Goal: Information Seeking & Learning: Understand process/instructions

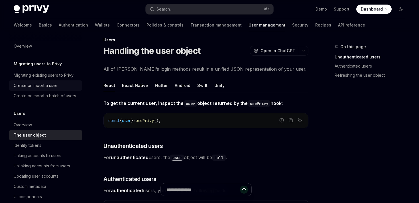
click at [36, 84] on div "Create or import a user" at bounding box center [36, 85] width 44 height 7
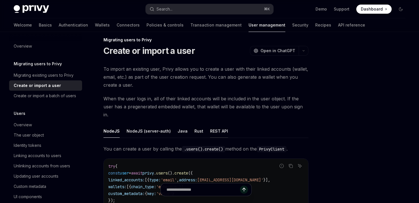
click at [219, 124] on div "REST API" at bounding box center [219, 130] width 18 height 13
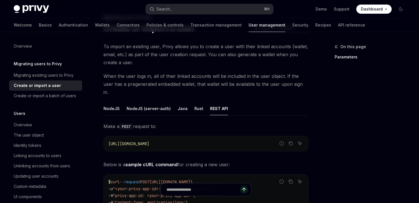
scroll to position [29, 0]
click at [15, 126] on div "Overview" at bounding box center [23, 124] width 18 height 7
type textarea "*"
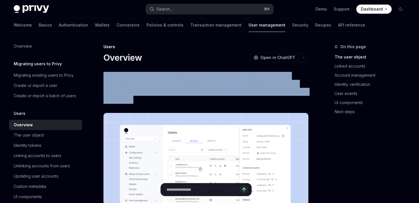
drag, startPoint x: 102, startPoint y: 74, endPoint x: 145, endPoint y: 100, distance: 50.6
click at [145, 100] on span "Privy provides a unified user management system that seamlessly combines tradit…" at bounding box center [205, 88] width 205 height 32
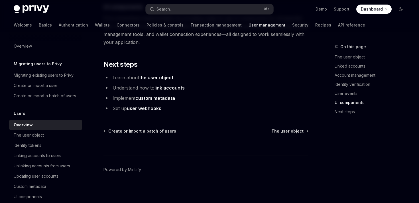
scroll to position [658, 0]
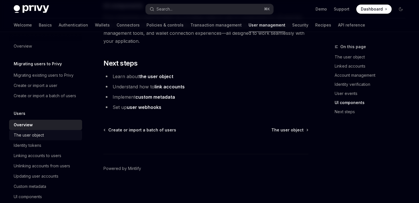
click at [60, 135] on div "The user object" at bounding box center [46, 135] width 65 height 7
click at [51, 135] on div "The user object" at bounding box center [46, 135] width 65 height 7
click at [289, 131] on span "The user object" at bounding box center [287, 130] width 32 height 6
click at [294, 130] on span "The user object" at bounding box center [287, 130] width 32 height 6
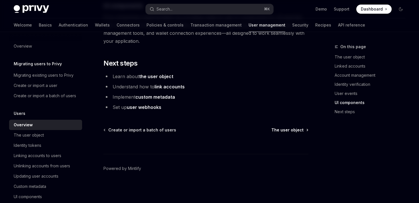
click at [288, 130] on span "The user object" at bounding box center [287, 130] width 32 height 6
click at [292, 132] on span "The user object" at bounding box center [287, 130] width 32 height 6
click at [288, 127] on span "The user object" at bounding box center [287, 130] width 32 height 6
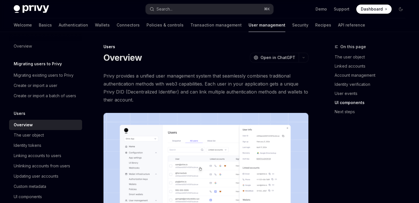
scroll to position [658, 0]
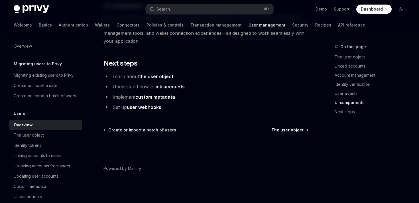
click at [298, 129] on span "The user object" at bounding box center [287, 130] width 32 height 6
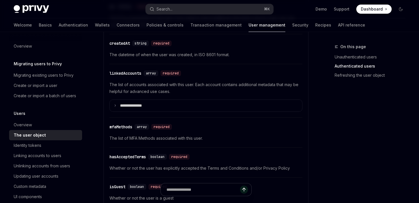
scroll to position [226, 0]
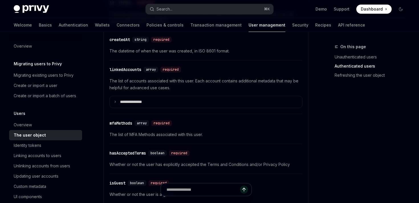
click at [170, 108] on div "**********" at bounding box center [205, 88] width 193 height 51
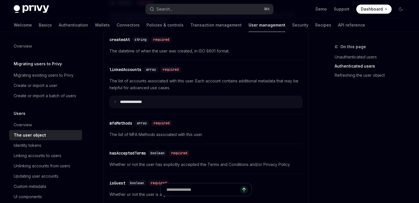
click at [169, 107] on summary "**********" at bounding box center [206, 102] width 192 height 12
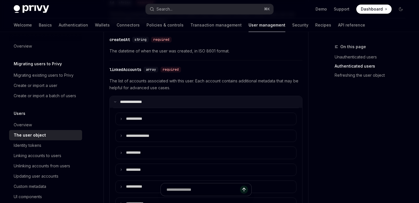
click at [169, 107] on summary "**********" at bounding box center [206, 102] width 192 height 12
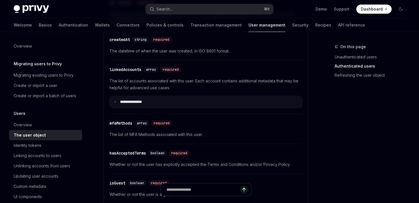
click at [169, 107] on summary "**********" at bounding box center [206, 102] width 192 height 12
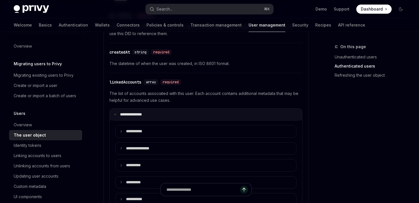
scroll to position [206, 0]
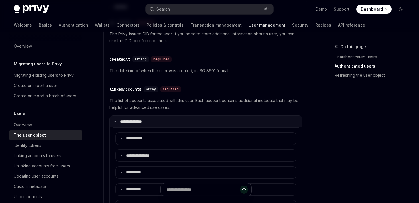
click at [158, 126] on summary "**********" at bounding box center [206, 122] width 192 height 12
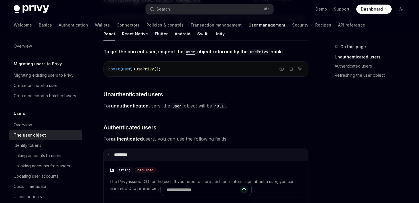
scroll to position [0, 0]
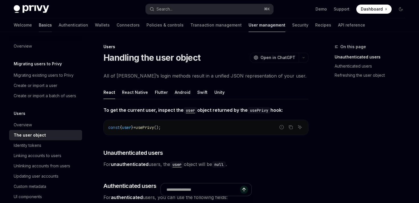
click at [39, 23] on link "Basics" at bounding box center [45, 25] width 13 height 14
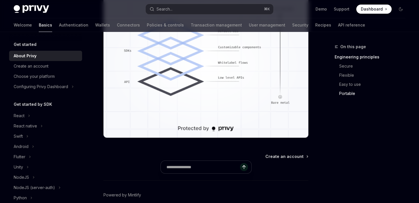
scroll to position [549, 0]
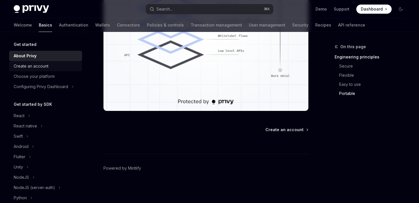
click at [43, 65] on div "Create an account" at bounding box center [31, 66] width 35 height 7
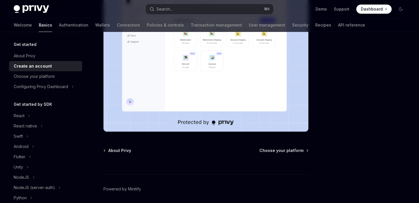
scroll to position [162, 0]
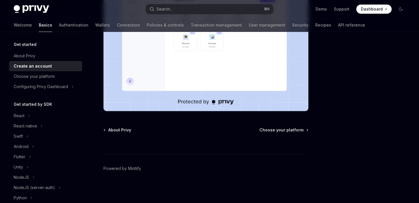
click at [289, 126] on div "Get started Create an account OpenAI Open in ChatGPT OpenAI Open in ChatGPT To …" at bounding box center [152, 42] width 314 height 322
click at [289, 129] on span "Choose your platform" at bounding box center [281, 130] width 44 height 6
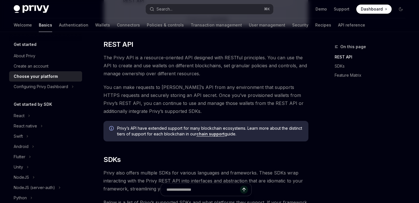
scroll to position [165, 0]
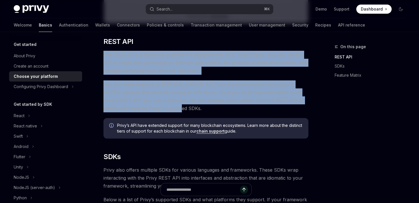
drag, startPoint x: 104, startPoint y: 54, endPoint x: 164, endPoint y: 107, distance: 80.4
click at [164, 107] on span "You can make requests to Privy’s API from any environment that supports HTTPS r…" at bounding box center [205, 96] width 205 height 32
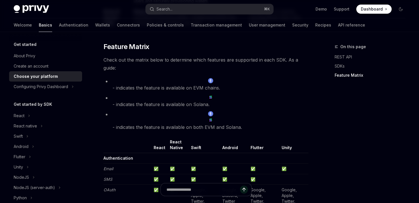
scroll to position [519, 0]
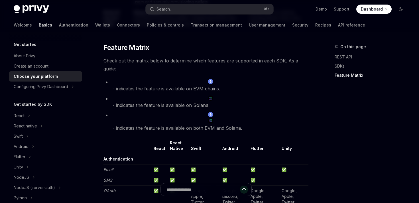
drag, startPoint x: 133, startPoint y: 83, endPoint x: 223, endPoint y: 84, distance: 90.3
click at [223, 84] on li "- indicates the feature is available on EVM chains." at bounding box center [205, 85] width 205 height 14
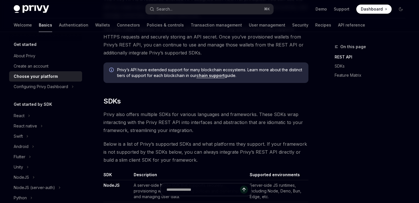
scroll to position [224, 0]
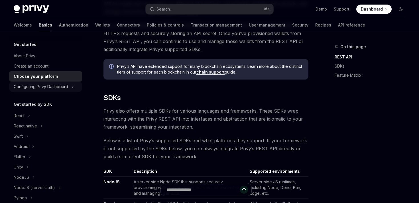
click at [47, 85] on div "Configuring Privy Dashboard" at bounding box center [41, 86] width 54 height 7
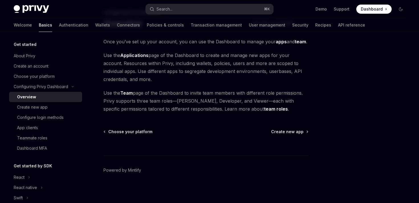
scroll to position [36, 0]
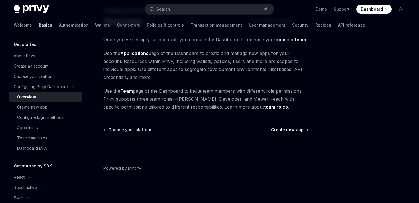
click at [291, 129] on span "Create new app" at bounding box center [287, 130] width 32 height 6
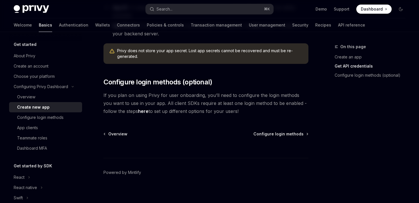
scroll to position [205, 0]
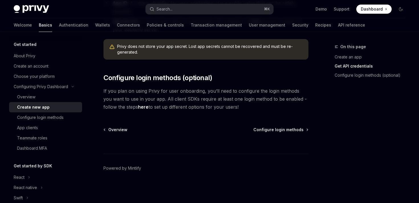
click at [294, 133] on div at bounding box center [205, 143] width 205 height 21
click at [288, 131] on span "Configure login methods" at bounding box center [278, 130] width 50 height 6
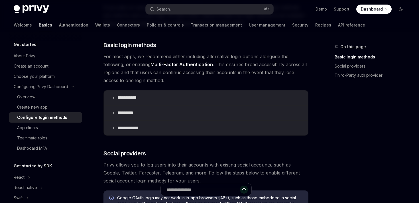
scroll to position [64, 0]
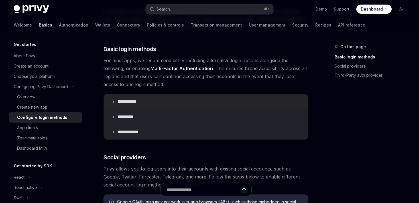
click at [145, 101] on summary "**********" at bounding box center [206, 101] width 204 height 15
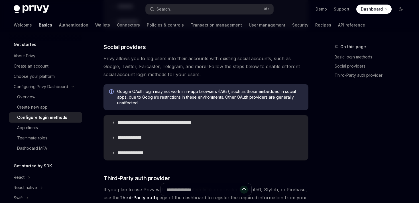
scroll to position [337, 0]
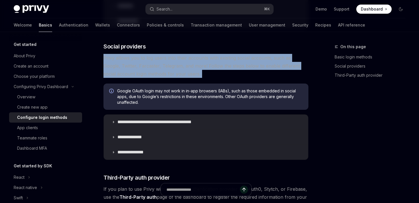
drag, startPoint x: 104, startPoint y: 57, endPoint x: 192, endPoint y: 79, distance: 90.2
click at [192, 79] on div "**********" at bounding box center [205, 10] width 205 height 551
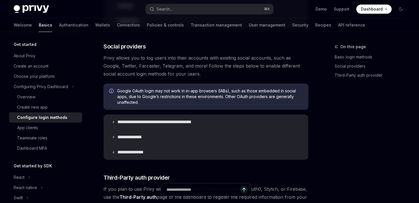
click at [188, 76] on span "Privy allows you to log users into their accounts with existing social accounts…" at bounding box center [205, 66] width 205 height 24
click at [186, 75] on span "Privy allows you to log users into their accounts with existing social accounts…" at bounding box center [205, 66] width 205 height 24
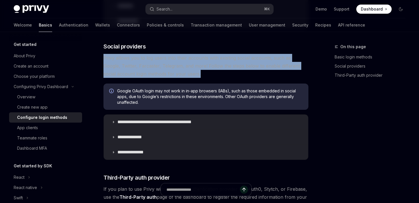
drag, startPoint x: 188, startPoint y: 75, endPoint x: 103, endPoint y: 60, distance: 85.6
click at [103, 60] on div "**********" at bounding box center [152, 41] width 314 height 671
drag, startPoint x: 103, startPoint y: 60, endPoint x: 191, endPoint y: 81, distance: 90.0
click at [191, 81] on div "**********" at bounding box center [152, 41] width 314 height 671
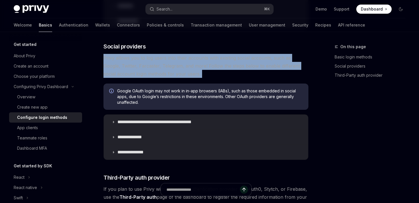
click at [191, 81] on div "**********" at bounding box center [205, 10] width 205 height 551
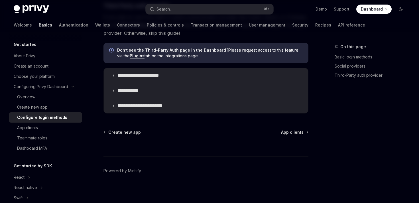
scroll to position [512, 0]
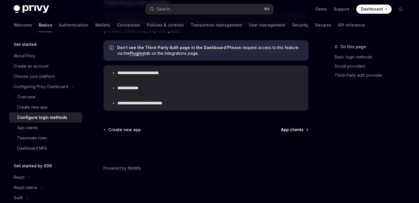
click at [294, 131] on span "App clients" at bounding box center [292, 130] width 23 height 6
type textarea "*"
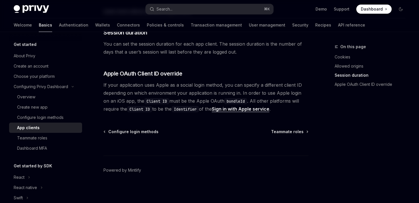
scroll to position [268, 0]
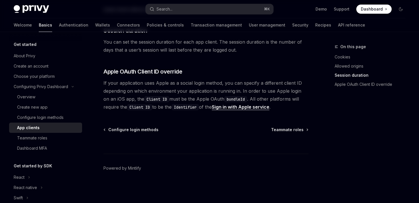
click at [103, 82] on span "If your application uses Apple as a social login method, you can specify a diff…" at bounding box center [205, 95] width 205 height 32
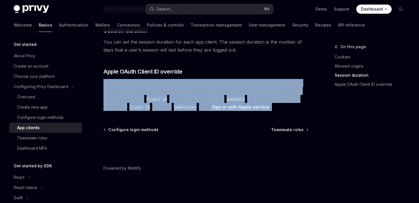
drag, startPoint x: 103, startPoint y: 82, endPoint x: 298, endPoint y: 109, distance: 196.5
click at [298, 109] on span "If your application uses Apple as a social login method, you can specify a diff…" at bounding box center [205, 95] width 205 height 32
click at [296, 109] on span "If your application uses Apple as a social login method, you can specify a diff…" at bounding box center [205, 95] width 205 height 32
drag, startPoint x: 296, startPoint y: 109, endPoint x: 103, endPoint y: 82, distance: 195.1
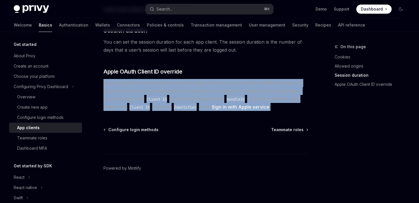
drag, startPoint x: 103, startPoint y: 82, endPoint x: 284, endPoint y: 108, distance: 182.8
click at [284, 108] on span "If your application uses Apple as a social login method, you can specify a diff…" at bounding box center [205, 95] width 205 height 32
